Goal: Find specific page/section: Find specific page/section

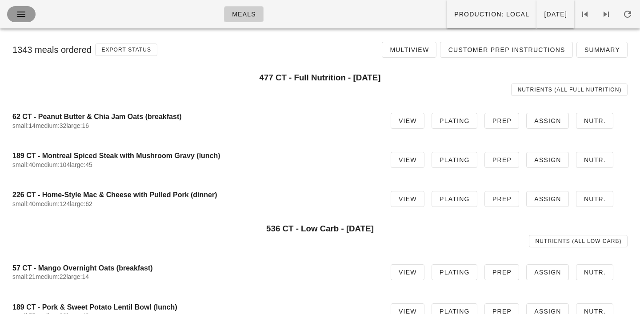
click at [19, 9] on icon "button" at bounding box center [21, 14] width 11 height 11
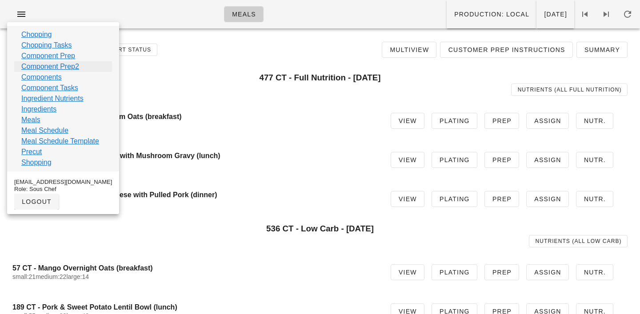
click at [36, 67] on link "Component Prep2" at bounding box center [50, 66] width 58 height 11
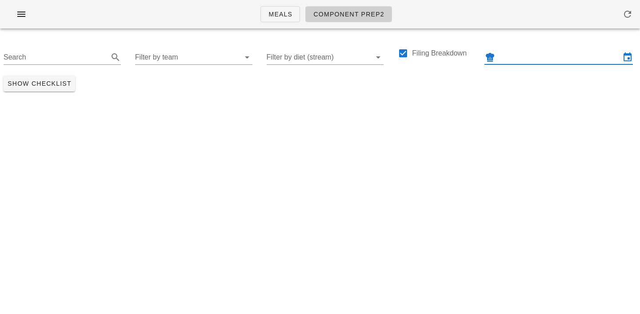
click at [511, 56] on input "text" at bounding box center [559, 57] width 124 height 14
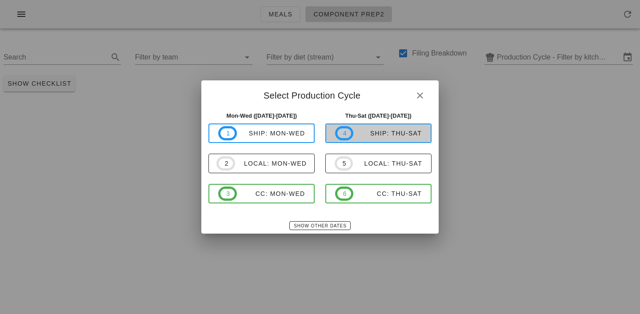
click at [391, 128] on span "4 ship: Thu-Sat" at bounding box center [378, 133] width 87 height 14
type input "ship: Thu-Sat (Sep 18-Sep 20)"
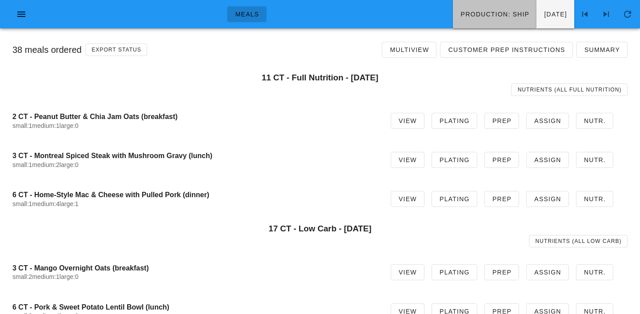
click at [456, 20] on button "Production: ship" at bounding box center [495, 14] width 84 height 28
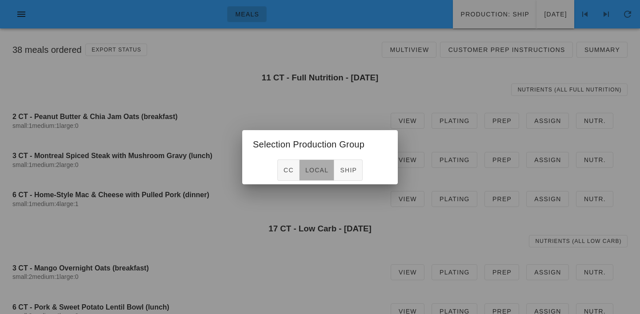
click at [317, 169] on span "local" at bounding box center [317, 170] width 24 height 7
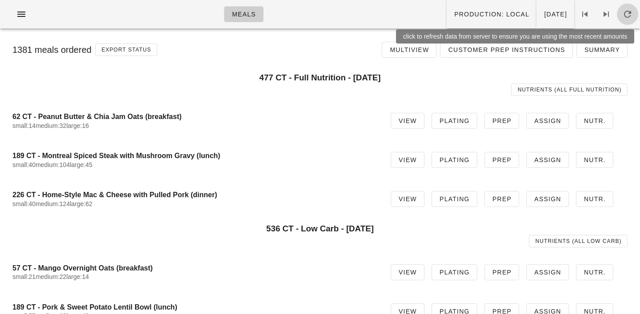
click at [632, 13] on icon "button" at bounding box center [627, 14] width 11 height 11
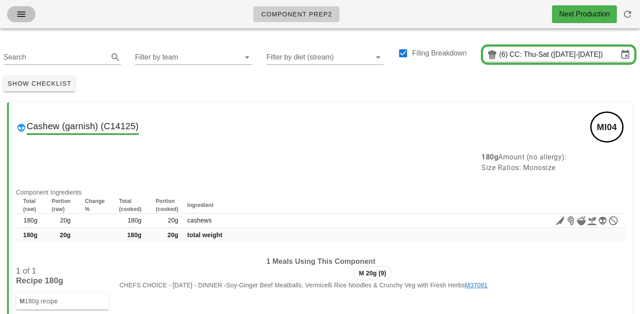
click at [26, 13] on icon "button" at bounding box center [21, 14] width 11 height 11
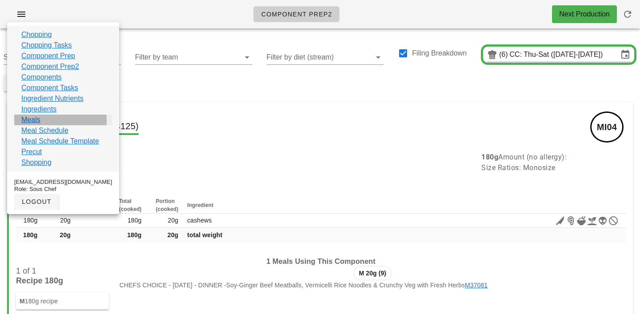
click at [30, 122] on link "Meals" at bounding box center [30, 120] width 19 height 11
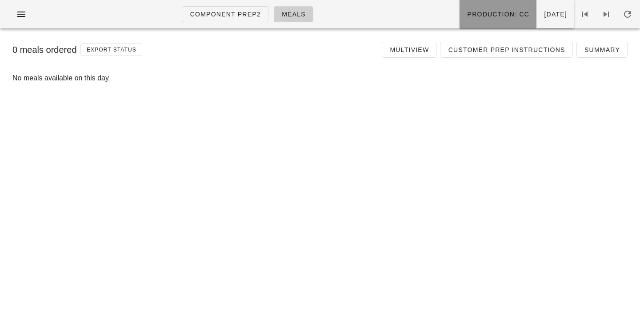
click at [469, 16] on span "Production: CC" at bounding box center [498, 14] width 63 height 7
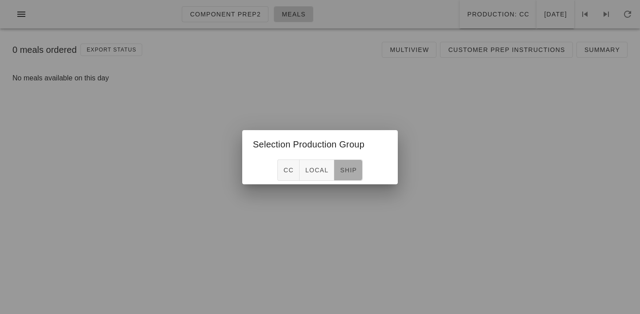
click at [353, 167] on span "ship" at bounding box center [348, 170] width 17 height 7
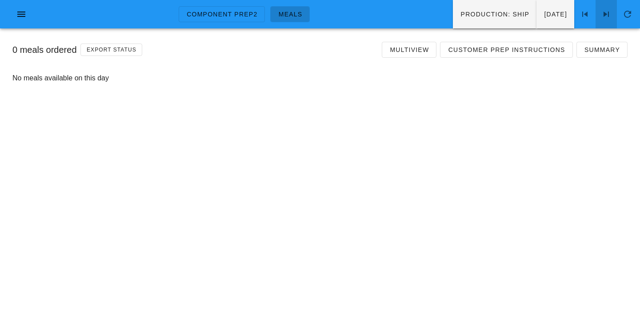
click at [606, 9] on icon at bounding box center [606, 14] width 11 height 11
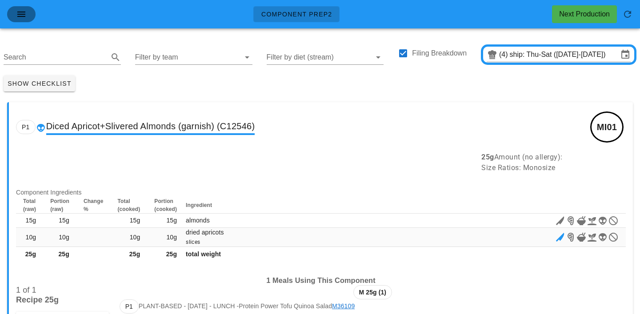
click at [23, 19] on icon "button" at bounding box center [21, 14] width 11 height 11
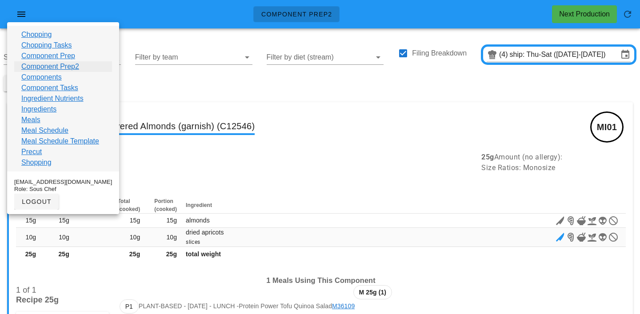
click at [36, 68] on link "Component Prep2" at bounding box center [50, 66] width 58 height 11
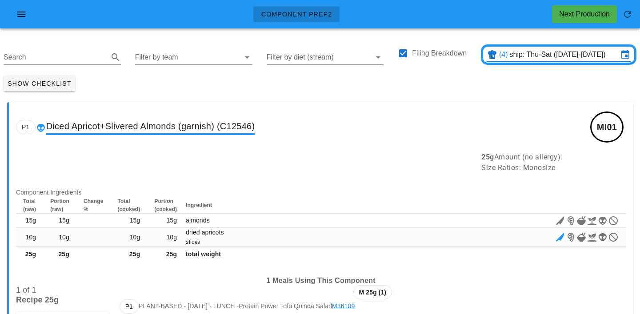
click at [530, 50] on input "ship: Thu-Sat (Sep 18-Sep 20)" at bounding box center [564, 55] width 108 height 14
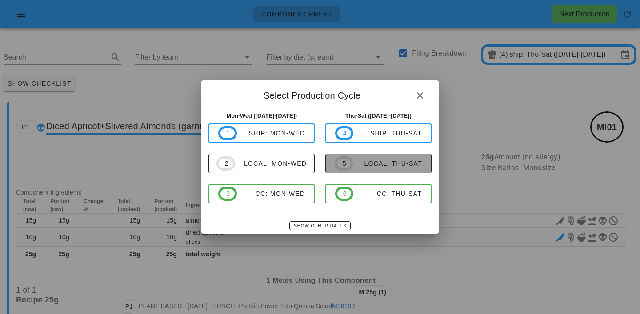
click at [379, 164] on div "local: Thu-Sat" at bounding box center [387, 163] width 69 height 7
type input "local: Thu-Sat (Sep 18-Sep 20)"
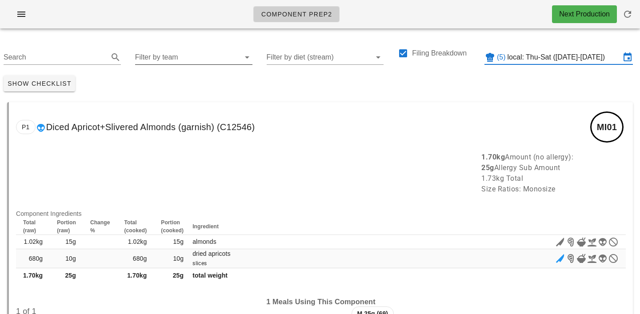
click at [173, 60] on input "Filter by team" at bounding box center [186, 57] width 103 height 14
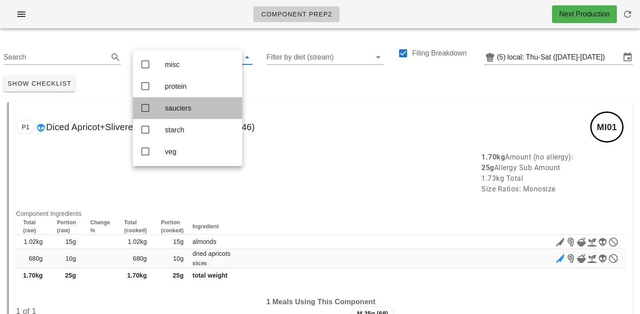
click at [173, 106] on div "sauciers" at bounding box center [200, 108] width 70 height 8
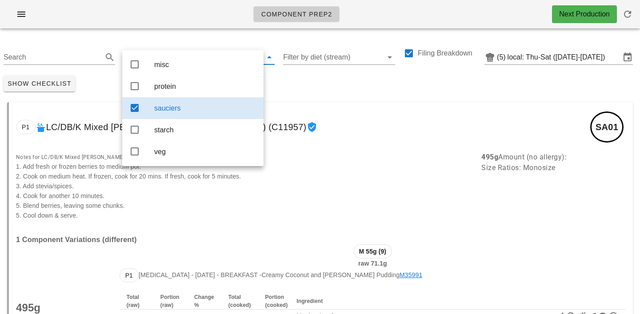
click at [273, 79] on div "Show Checklist" at bounding box center [320, 83] width 640 height 23
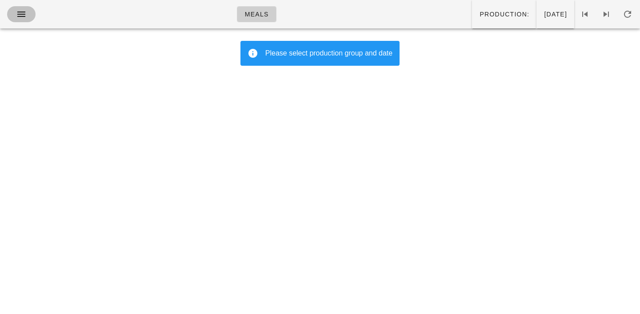
click at [20, 18] on icon "button" at bounding box center [21, 14] width 11 height 11
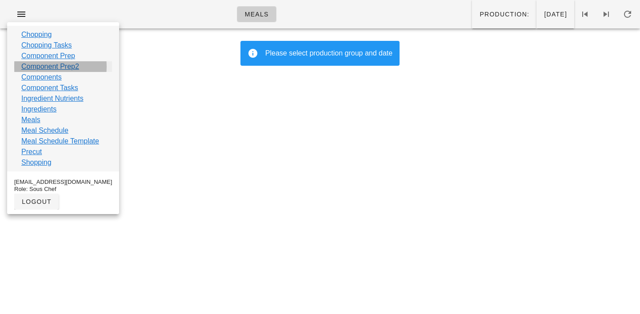
click at [31, 67] on link "Component Prep2" at bounding box center [50, 66] width 58 height 11
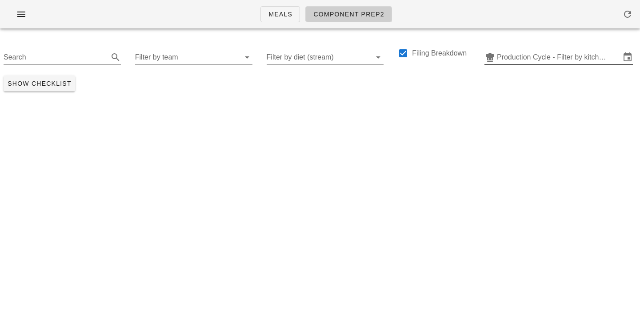
click at [517, 64] on div "Production Cycle - Filter by kitchen production schedules" at bounding box center [559, 57] width 148 height 14
click at [515, 56] on input "text" at bounding box center [559, 57] width 124 height 14
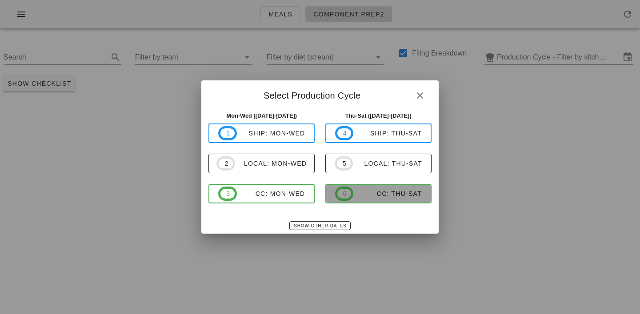
click at [363, 190] on div "CC: Thu-Sat" at bounding box center [387, 193] width 68 height 7
type input "CC: Thu-Sat ([DATE]-[DATE])"
